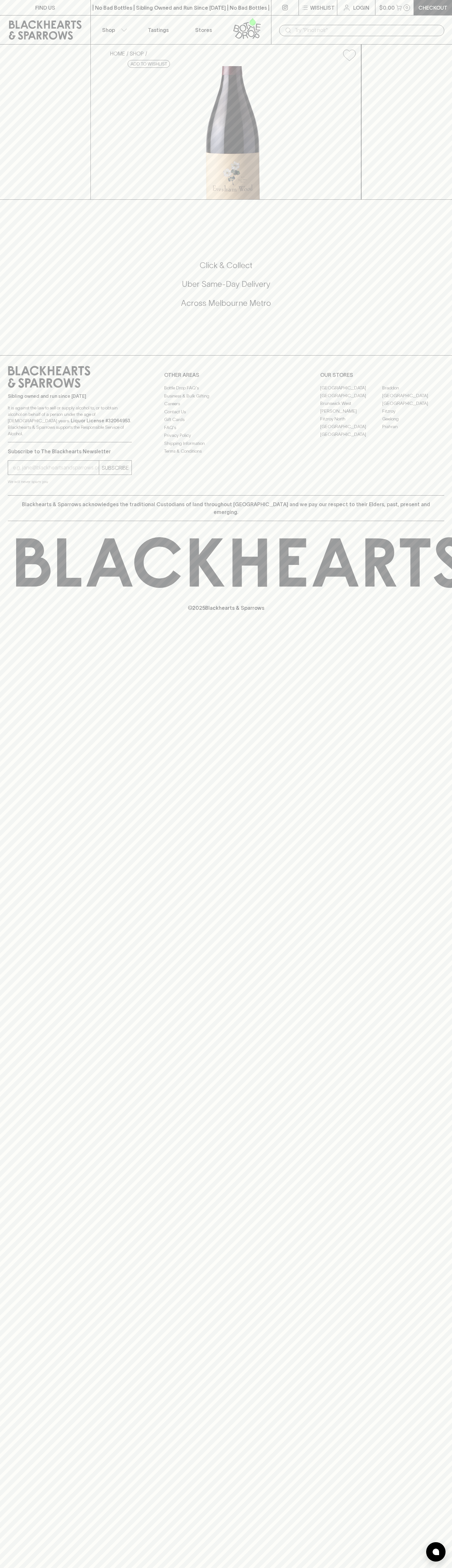
click at [413, 399] on link "[GEOGRAPHIC_DATA]" at bounding box center [413, 395] width 62 height 8
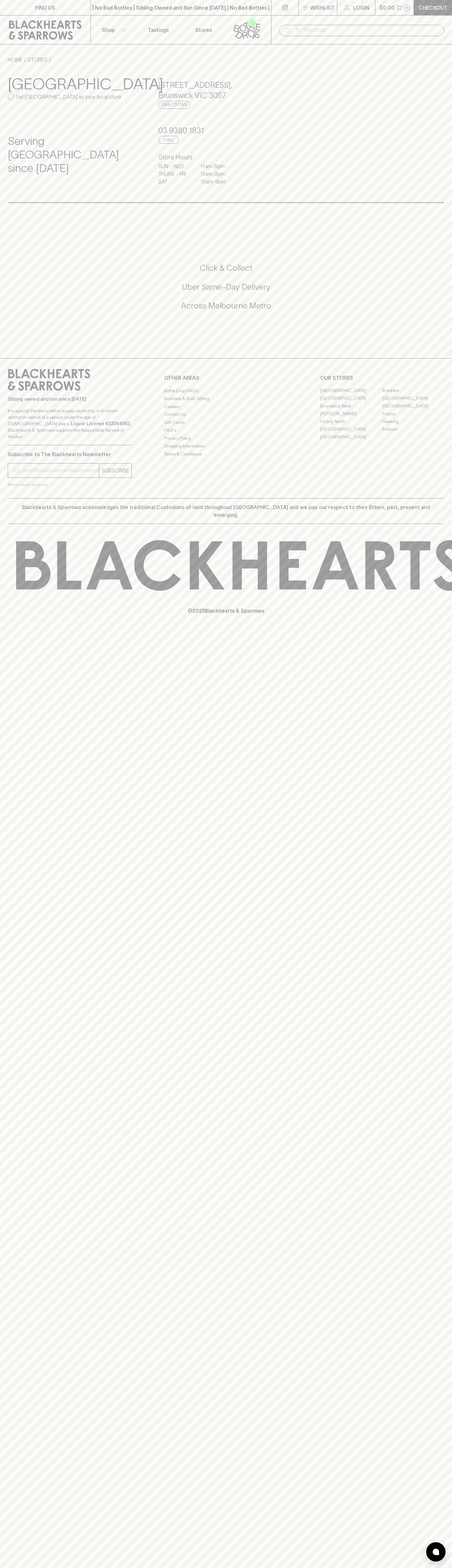
click at [29, 16] on link at bounding box center [45, 30] width 90 height 29
click at [420, 21] on div "​" at bounding box center [361, 30] width 181 height 29
click at [133, 1567] on html "FIND US | No Bad Bottles | Sibling Owned and Run Since [DATE] | No Bad Bottles …" at bounding box center [226, 784] width 452 height 1568
click at [1, 117] on div "HOME STORES [GEOGRAPHIC_DATA] [GEOGRAPHIC_DATA] as your local store Serving [GE…" at bounding box center [226, 129] width 452 height 147
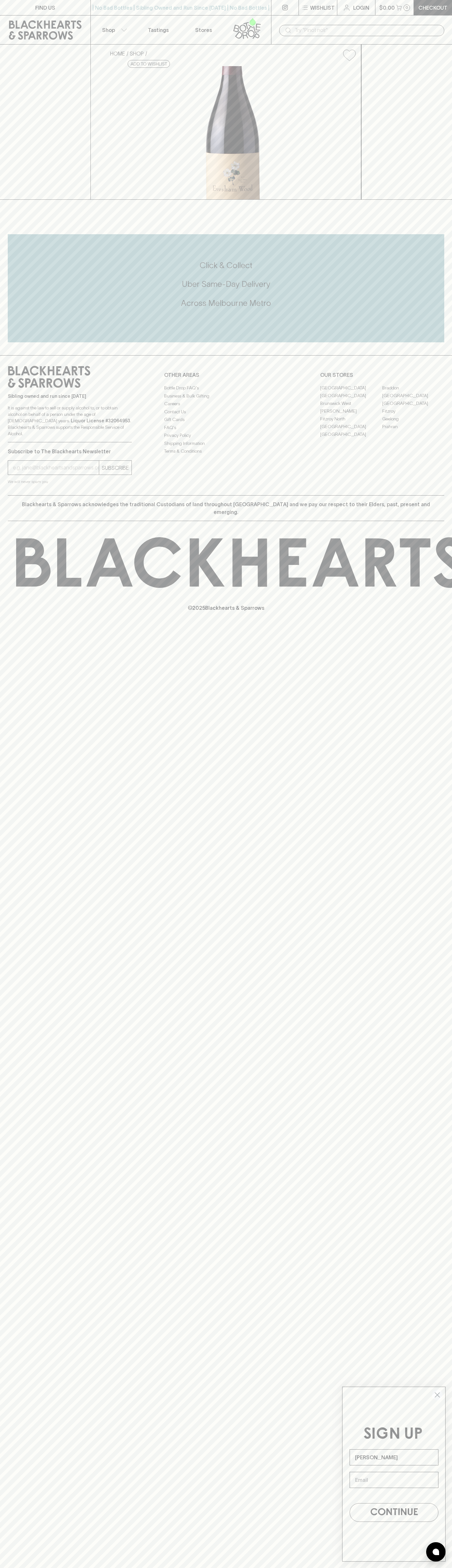
type input "[PERSON_NAME]"
